Goal: Find specific page/section

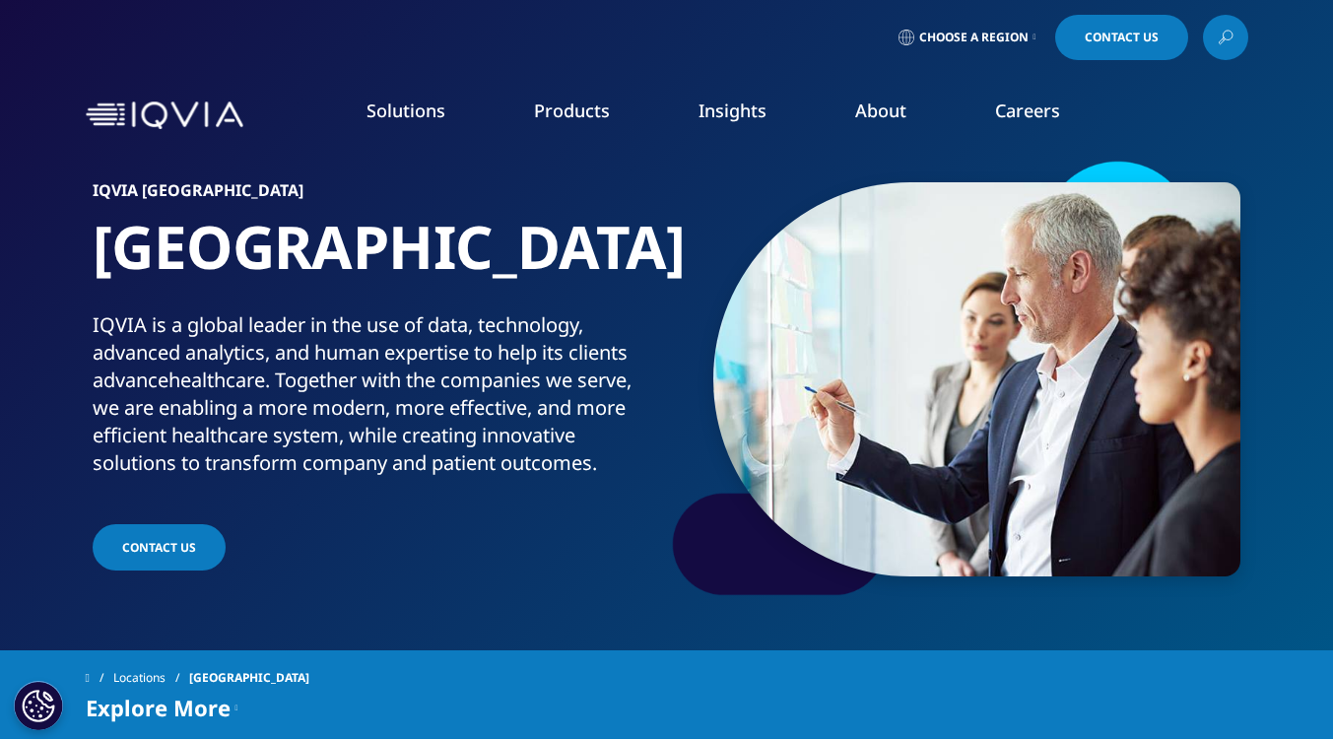
click at [546, 590] on div "IQVIA [GEOGRAPHIC_DATA] [GEOGRAPHIC_DATA] IQVIA is a global leader in the use o…" at bounding box center [667, 379] width 1163 height 443
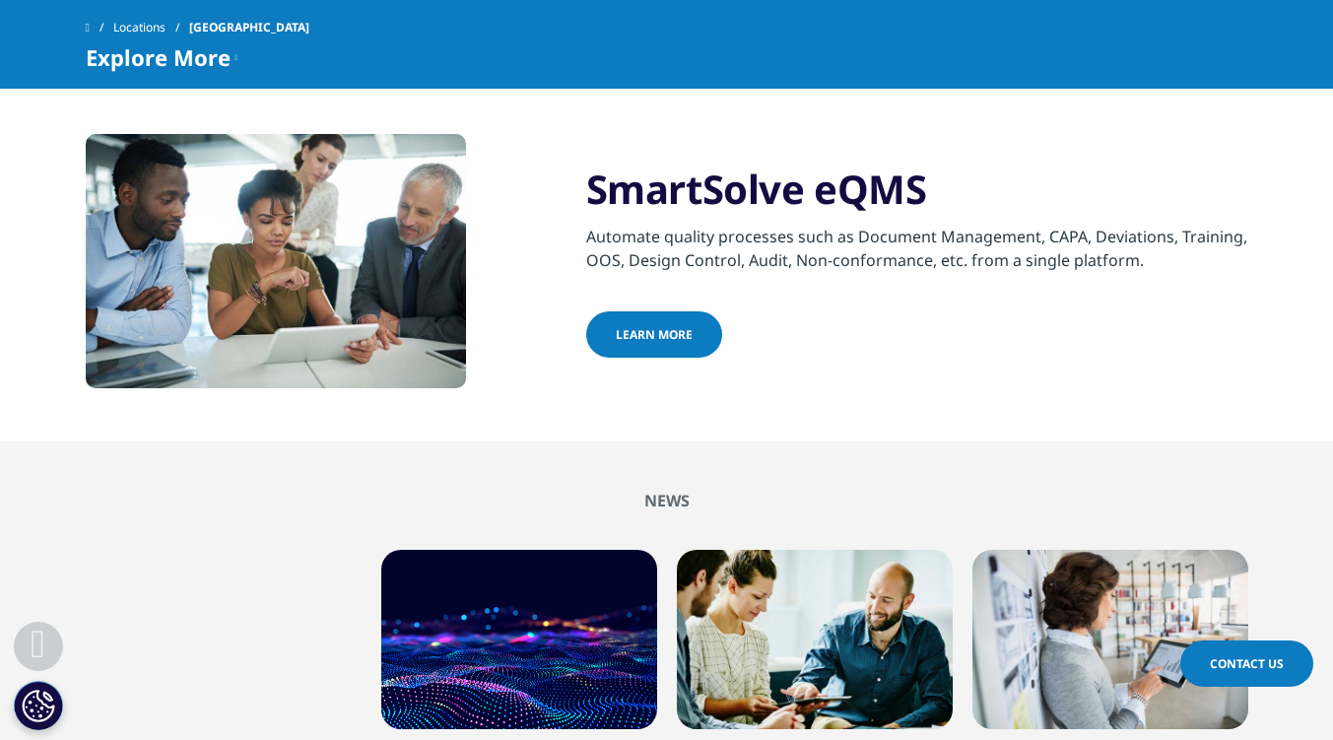
scroll to position [1754, 0]
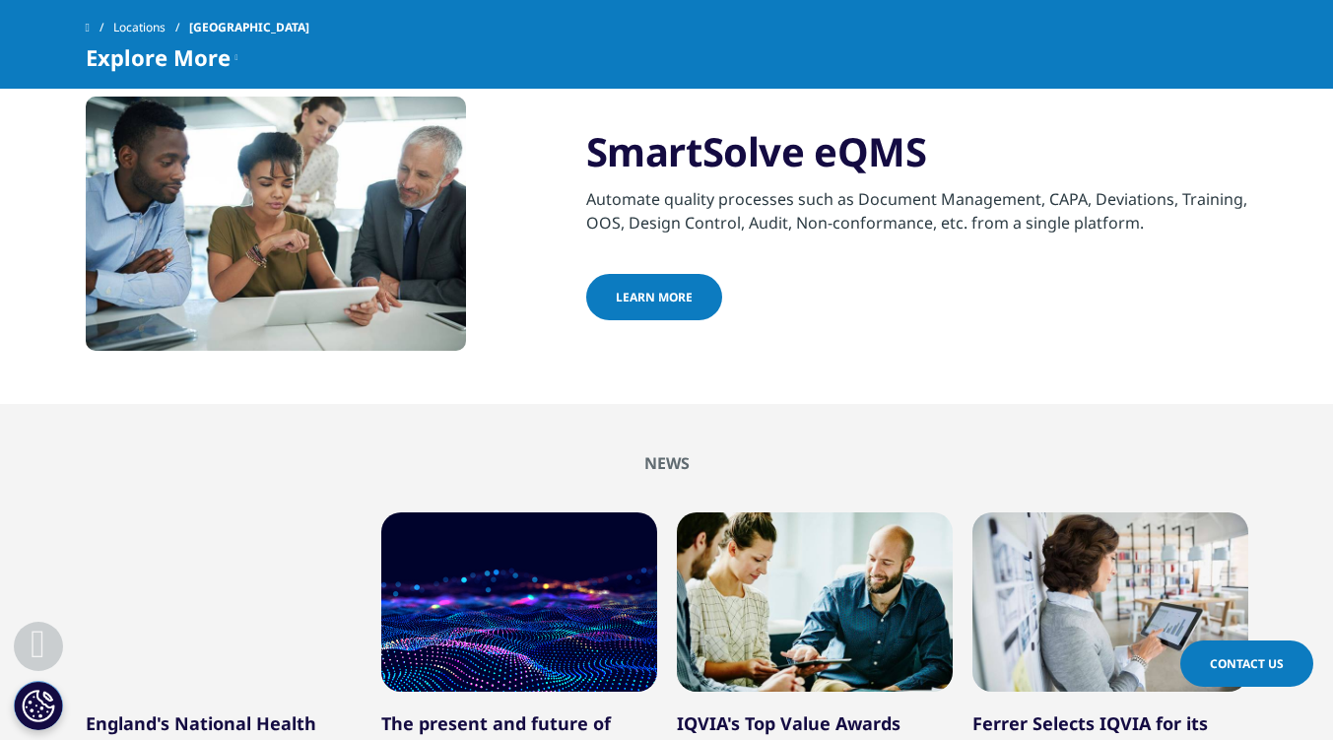
click at [931, 647] on div "3 / 12" at bounding box center [815, 601] width 276 height 179
